Goal: Register for event/course

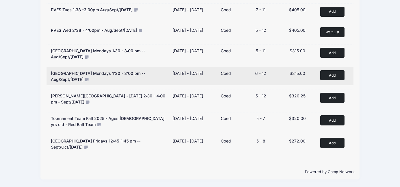
scroll to position [151, 0]
click at [338, 73] on button "Add to Cart" at bounding box center [333, 75] width 24 height 10
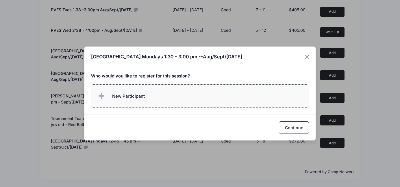
click at [140, 97] on span "New Participant" at bounding box center [128, 96] width 33 height 6
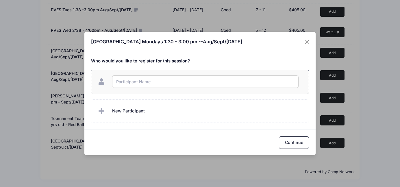
click at [131, 85] on input "text" at bounding box center [205, 82] width 187 height 12
type input "[PERSON_NAME] Daily"
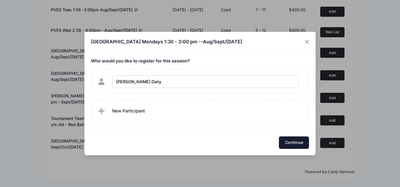
checkbox input "true"
click at [295, 142] on button "Continue" at bounding box center [294, 143] width 30 height 12
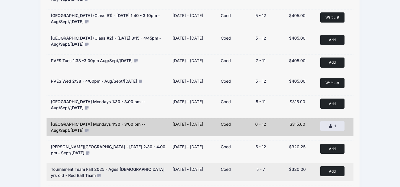
scroll to position [0, 0]
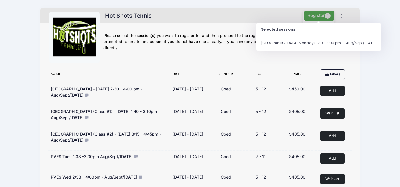
click at [315, 17] on button "Register 1" at bounding box center [319, 16] width 31 height 10
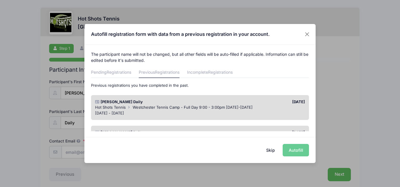
click at [208, 106] on span "Westchester Tennis Camp - Full Day 9:00 - 3:00pm July 21-25, 2025" at bounding box center [193, 107] width 120 height 5
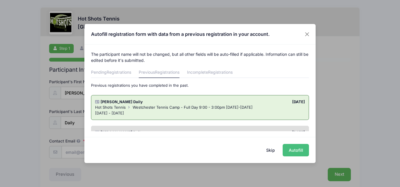
click at [304, 149] on button "Autofill" at bounding box center [296, 150] width 26 height 12
type input "christinemariedaily@gmail.com"
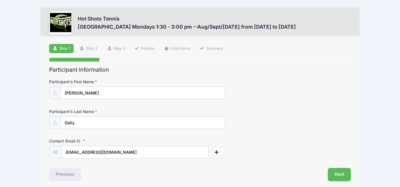
scroll to position [24, 0]
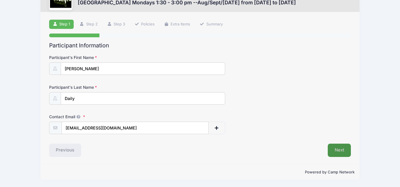
click at [340, 147] on button "Next" at bounding box center [339, 150] width 23 height 13
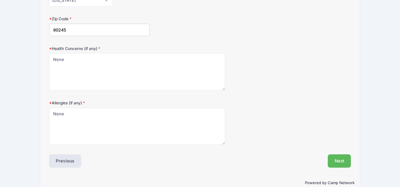
scroll to position [192, 0]
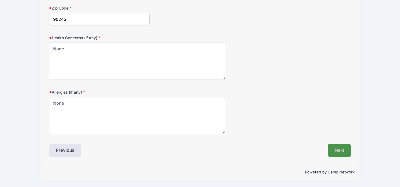
click at [345, 145] on button "Next" at bounding box center [339, 150] width 23 height 13
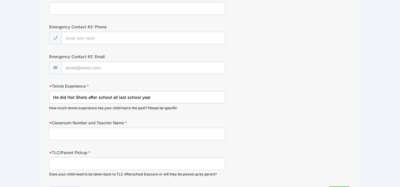
scroll to position [264, 0]
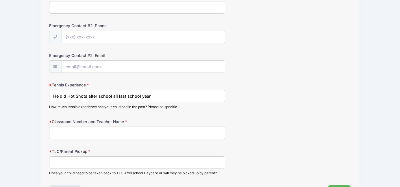
click at [158, 97] on input "He did Hot Shots after school all last school year" at bounding box center [137, 96] width 176 height 12
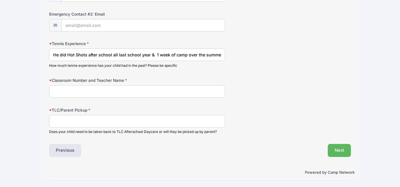
scroll to position [305, 0]
type input "He did Hot Shots after school all last school year & 1 week of camp over the su…"
click at [84, 124] on input "TLC/Parent Pickup" at bounding box center [137, 121] width 176 height 12
type input "TLC - Mrs. Rose Graham Room 4"
click at [150, 91] on input "Classroom Number and Teacher Name" at bounding box center [137, 91] width 176 height 12
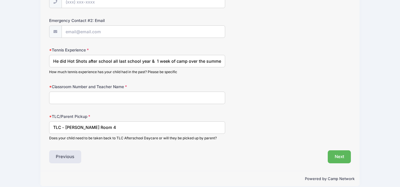
scroll to position [298, 0]
